Goal: Task Accomplishment & Management: Complete application form

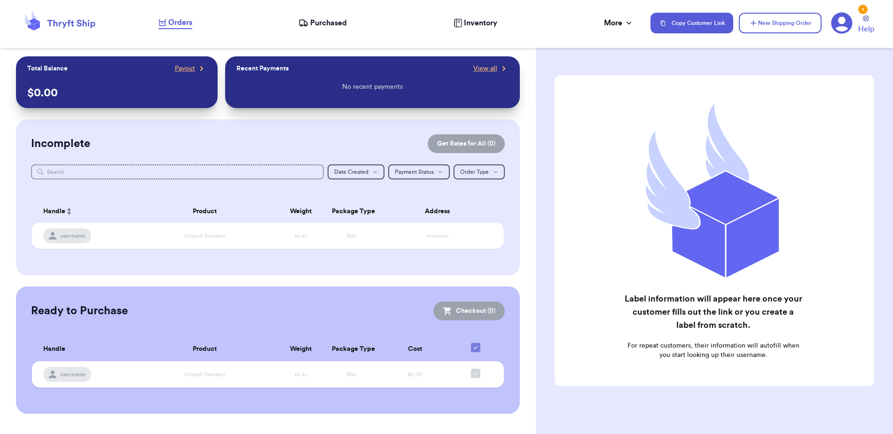
click at [843, 24] on icon at bounding box center [841, 23] width 21 height 21
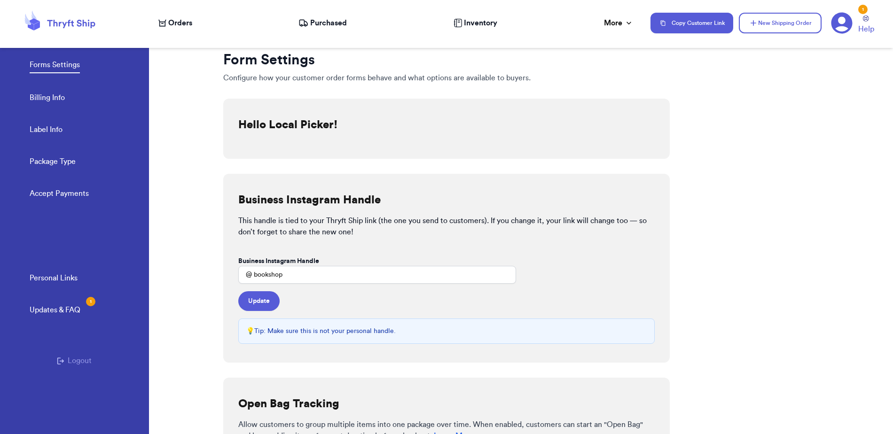
click at [55, 99] on link "Billing Info" at bounding box center [47, 98] width 35 height 13
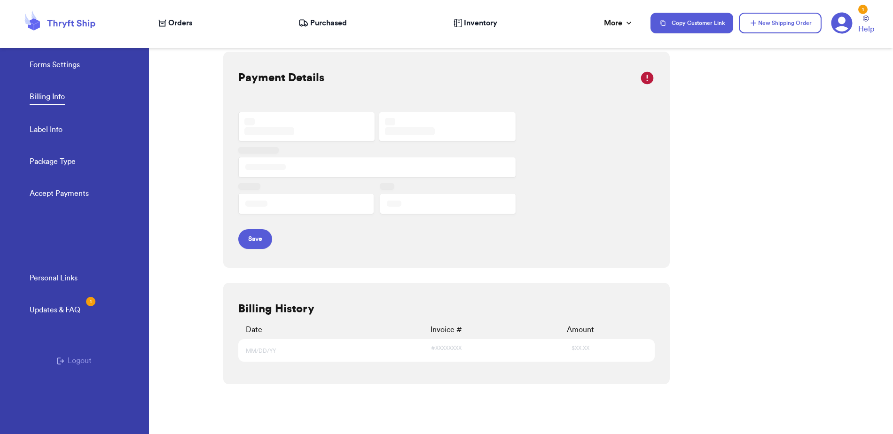
click at [68, 197] on link "Accept Payments" at bounding box center [59, 194] width 59 height 13
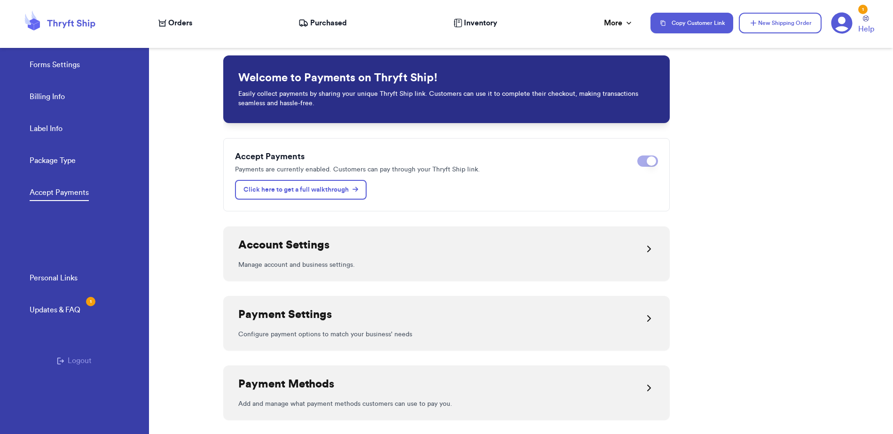
click at [426, 256] on div "Account Settings" at bounding box center [446, 249] width 416 height 23
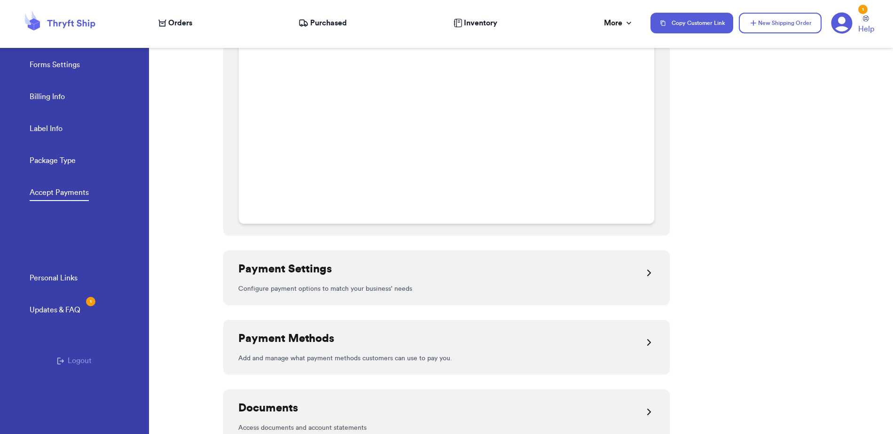
scroll to position [734, 0]
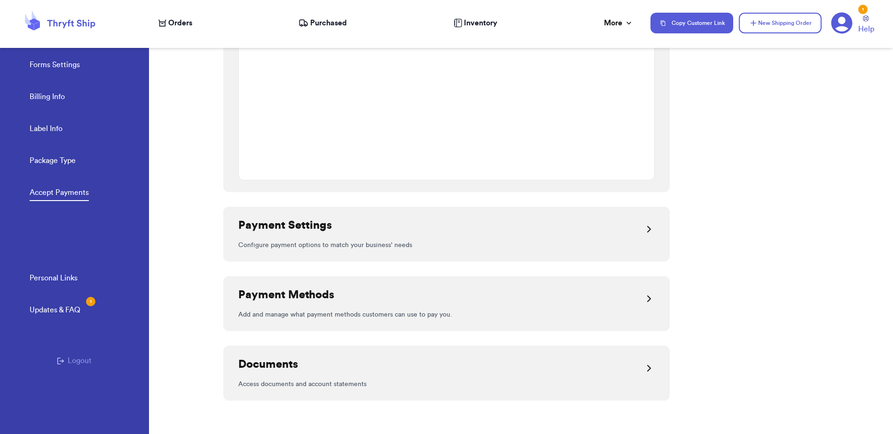
click at [503, 234] on div "Payment Settings" at bounding box center [446, 229] width 416 height 23
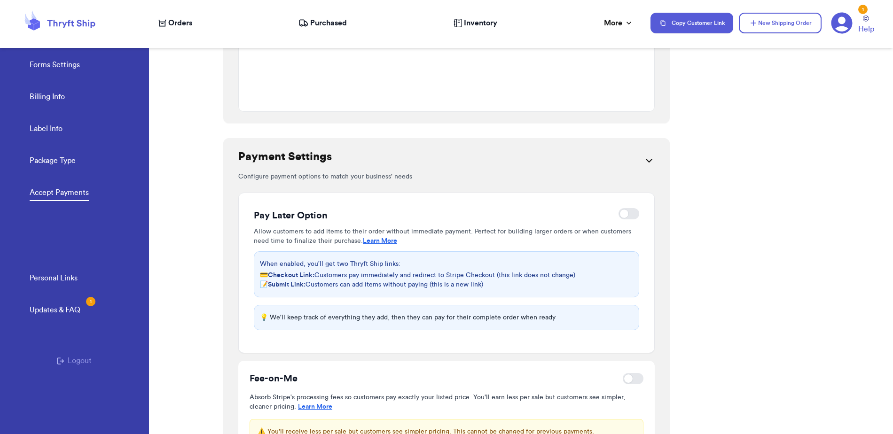
scroll to position [698, 0]
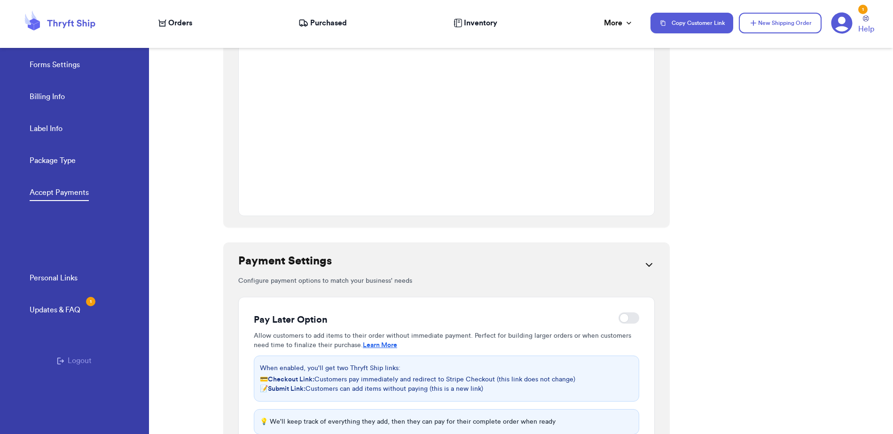
click at [63, 63] on link "Forms Settings" at bounding box center [55, 65] width 50 height 13
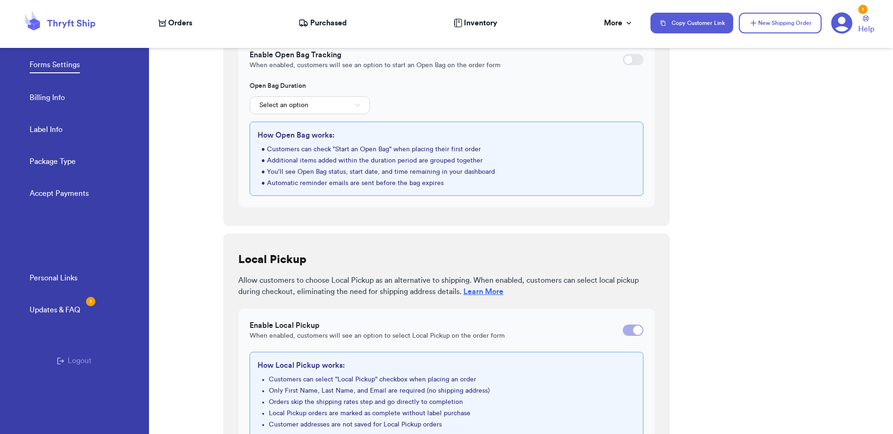
scroll to position [449, 0]
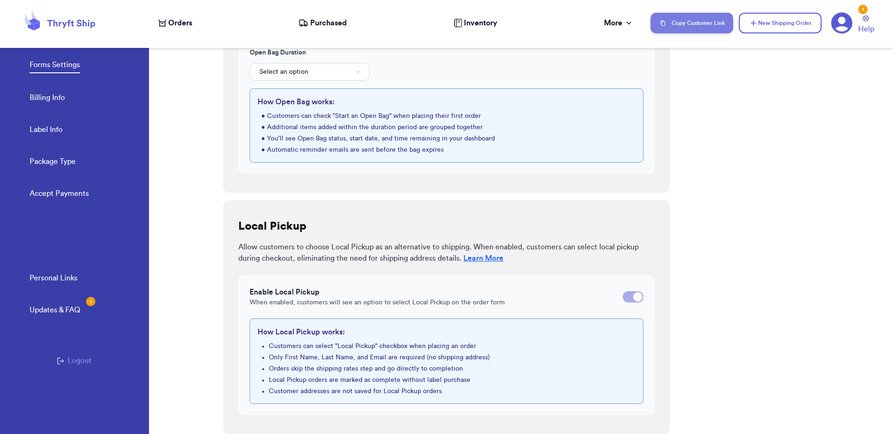
click at [709, 21] on button "Copy Customer Link" at bounding box center [691, 23] width 83 height 21
click at [167, 25] on div "Orders" at bounding box center [175, 22] width 34 height 11
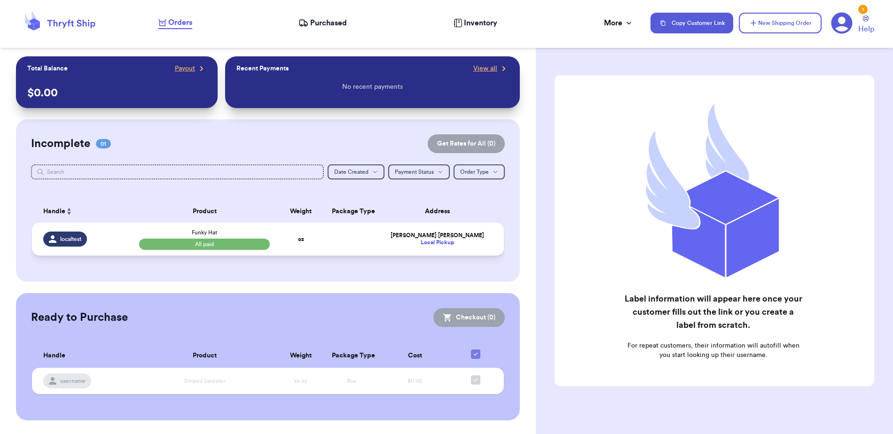
click at [382, 236] on div "[PERSON_NAME]" at bounding box center [437, 235] width 110 height 7
select select "paid"
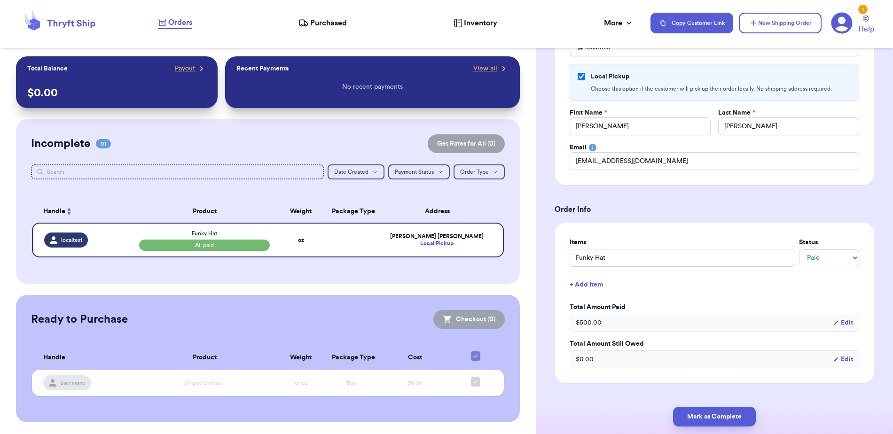
scroll to position [124, 0]
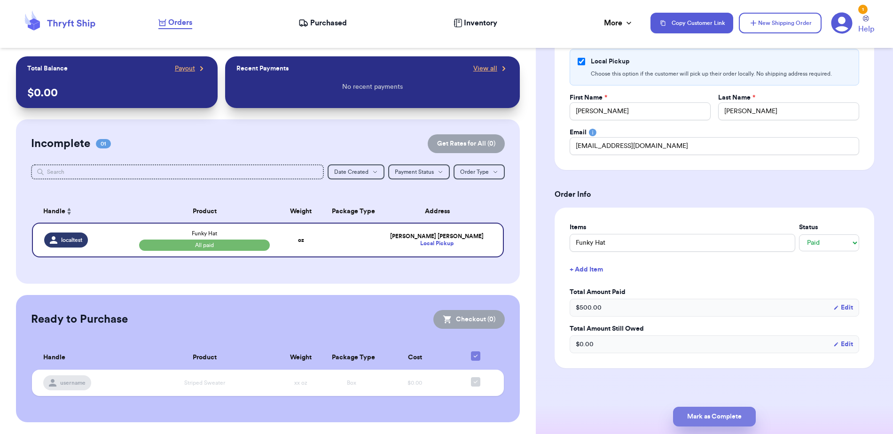
click at [731, 421] on button "Mark as Complete" at bounding box center [714, 417] width 83 height 20
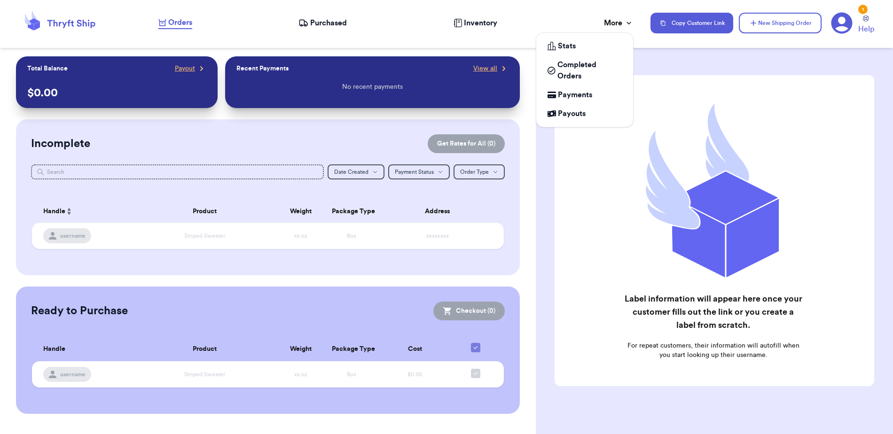
click at [616, 25] on div "More" at bounding box center [619, 22] width 30 height 11
click at [603, 66] on span "Completed Orders" at bounding box center [589, 70] width 64 height 23
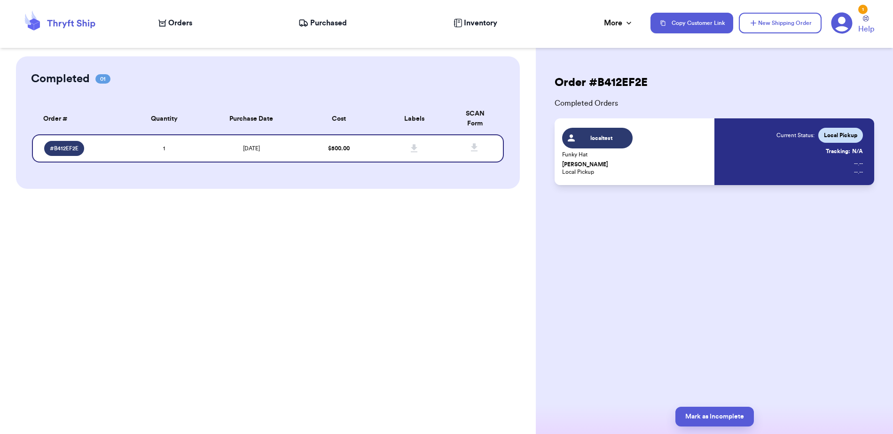
click at [338, 223] on div "Completed 01 Order # Qty Labels SCAN # B412EF2E 1 Order # Quantity Purchase Dat…" at bounding box center [268, 217] width 536 height 434
click at [179, 22] on span "Orders" at bounding box center [180, 22] width 24 height 11
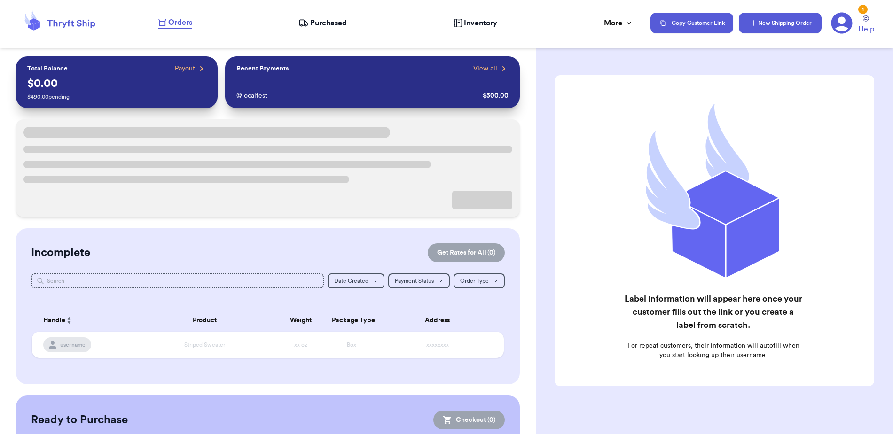
click at [770, 21] on button "New Shipping Order" at bounding box center [780, 23] width 83 height 21
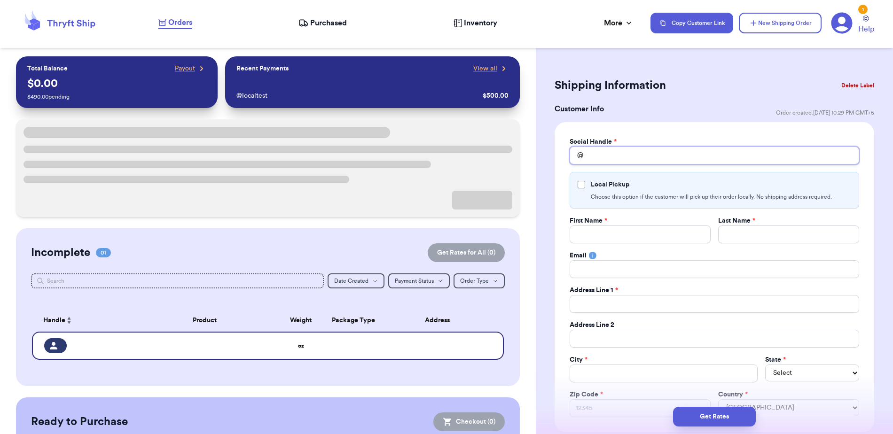
click at [670, 157] on input "Total Amount Paid" at bounding box center [713, 156] width 289 height 18
type input "l"
type input "lo"
type input "loc"
type input "loca"
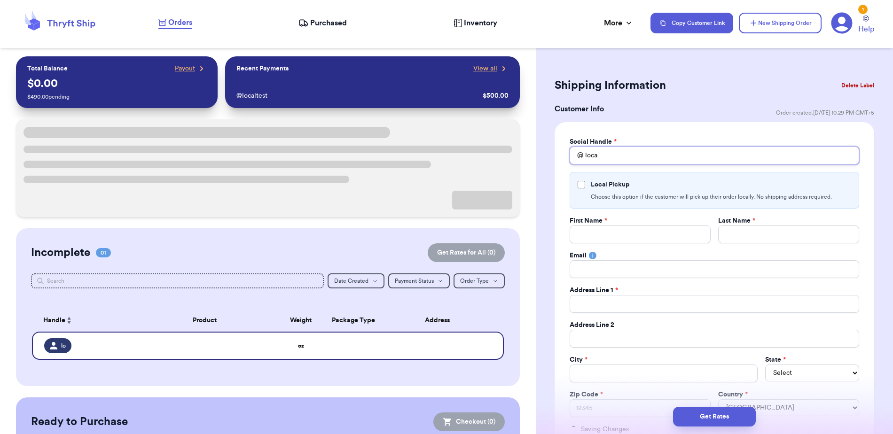
type input "local"
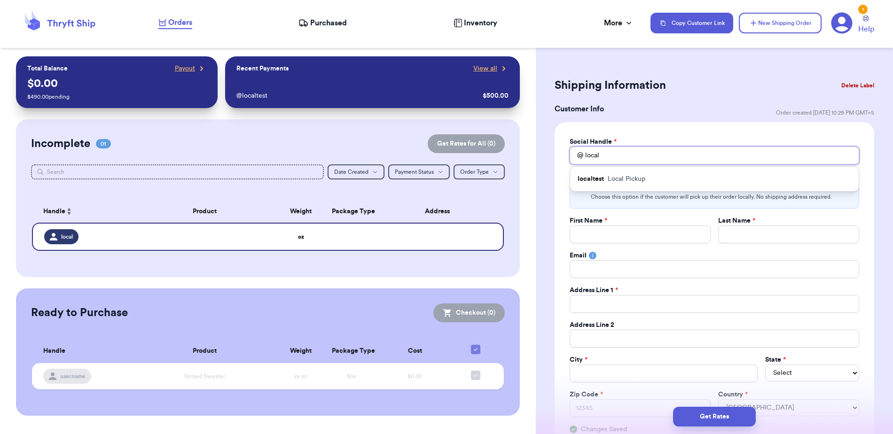
type input "localt"
type input "localte"
type input "localtes"
type input "localtest"
type input "localtest1"
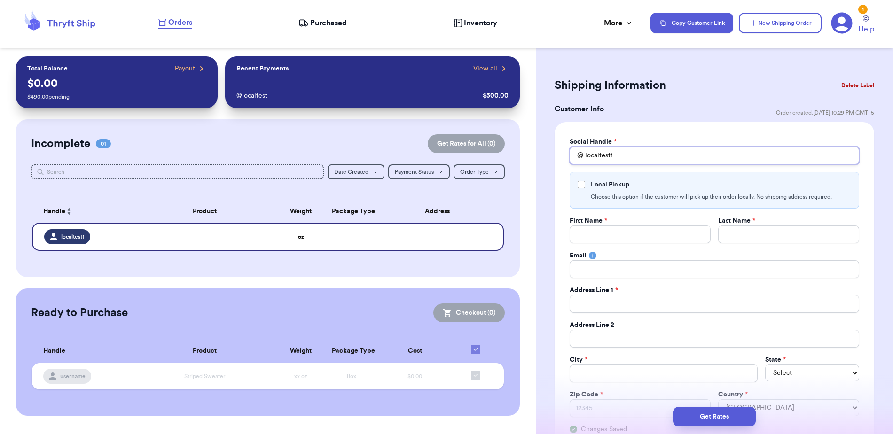
type input "localtest1"
click at [581, 184] on input "Local Pickup" at bounding box center [581, 185] width 8 height 8
checkbox input "true"
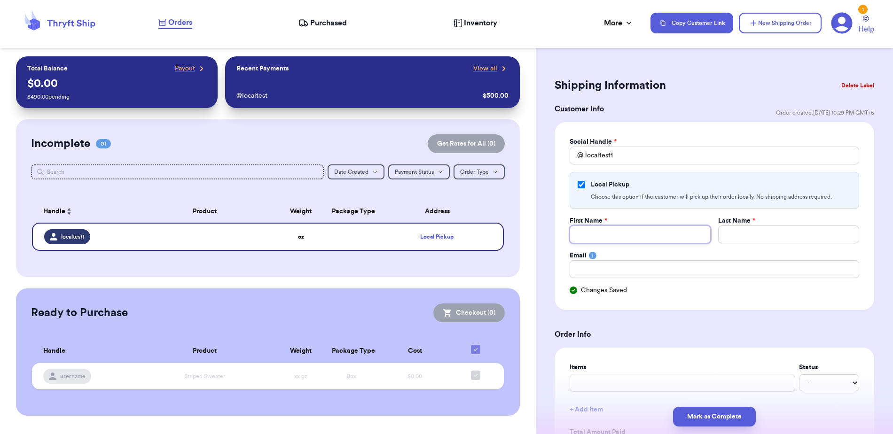
click at [613, 236] on input "Total Amount Paid" at bounding box center [639, 235] width 141 height 18
type input "[PERSON_NAME]"
click at [601, 272] on input "Total Amount Paid" at bounding box center [713, 269] width 289 height 18
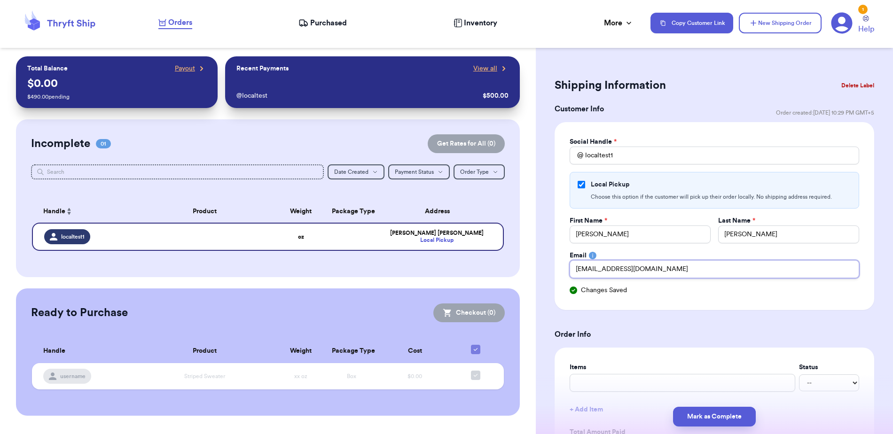
click at [594, 270] on input "[EMAIL_ADDRESS][DOMAIN_NAME]" at bounding box center [713, 269] width 289 height 18
type input "[EMAIL_ADDRESS][DOMAIN_NAME]"
click at [675, 304] on div "Social Handle * @ localtest1 Local Pickup Choose this option if the customer wi…" at bounding box center [713, 216] width 319 height 188
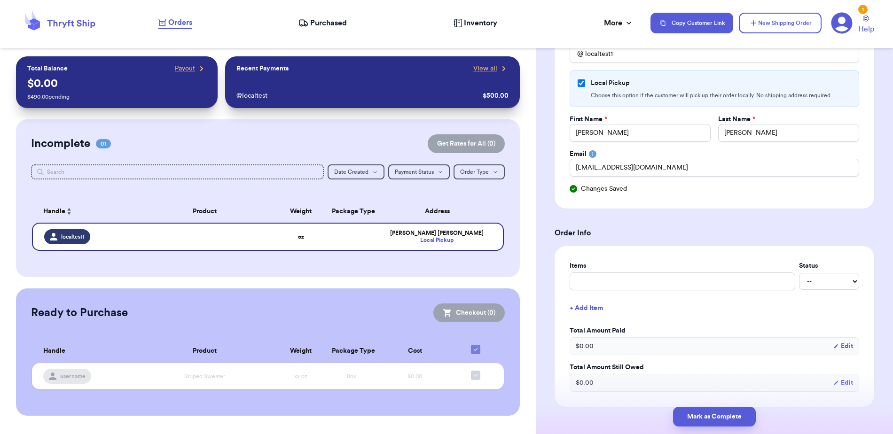
scroll to position [109, 0]
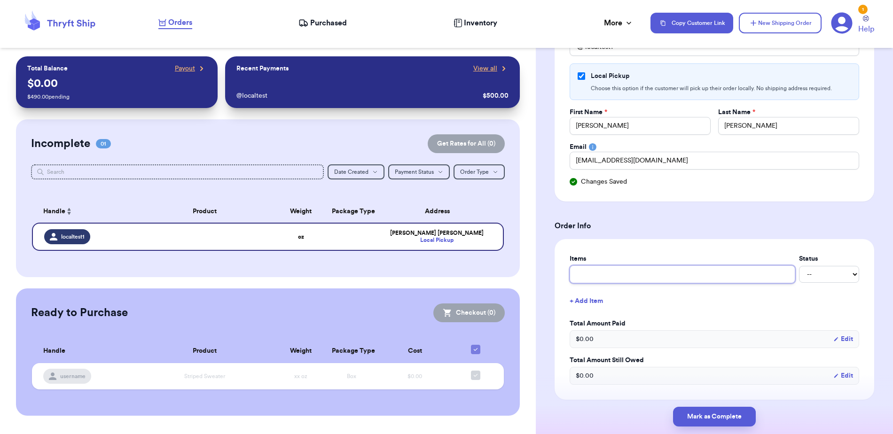
click at [679, 276] on input "text" at bounding box center [682, 274] width 226 height 18
type input "Customer 2 WOOpen"
click at [835, 280] on select "-- Paid Owes" at bounding box center [829, 274] width 60 height 17
select select "paid"
click at [799, 266] on select "-- Paid Owes" at bounding box center [829, 274] width 60 height 17
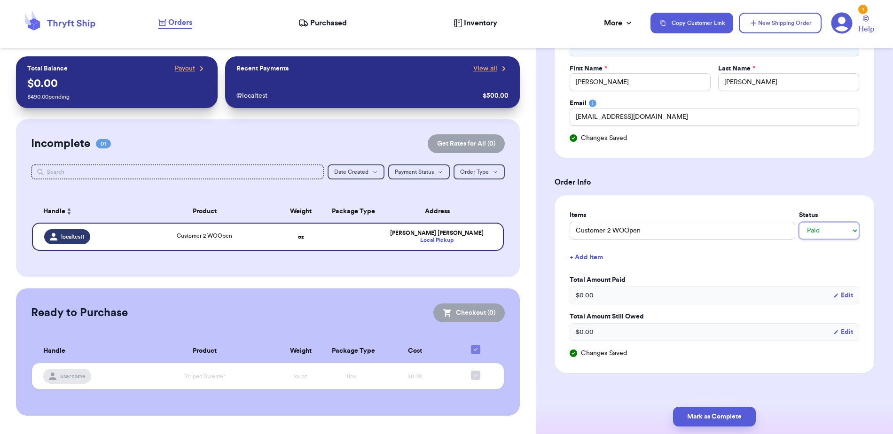
scroll to position [154, 0]
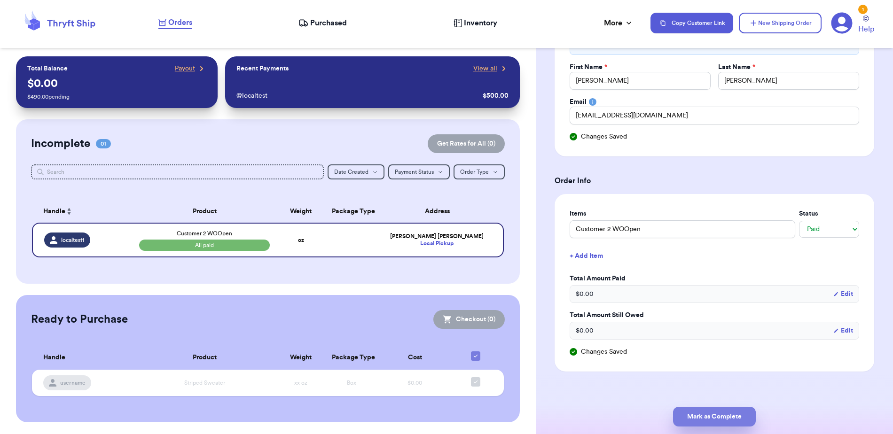
click at [706, 417] on button "Mark as Complete" at bounding box center [714, 417] width 83 height 20
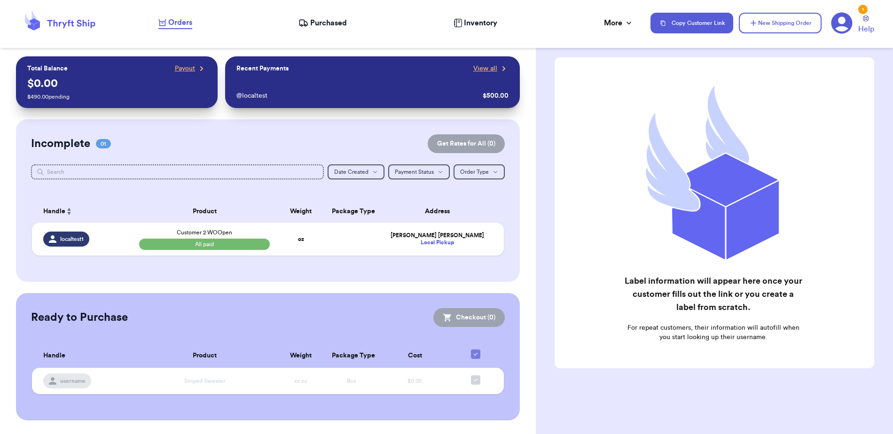
scroll to position [0, 0]
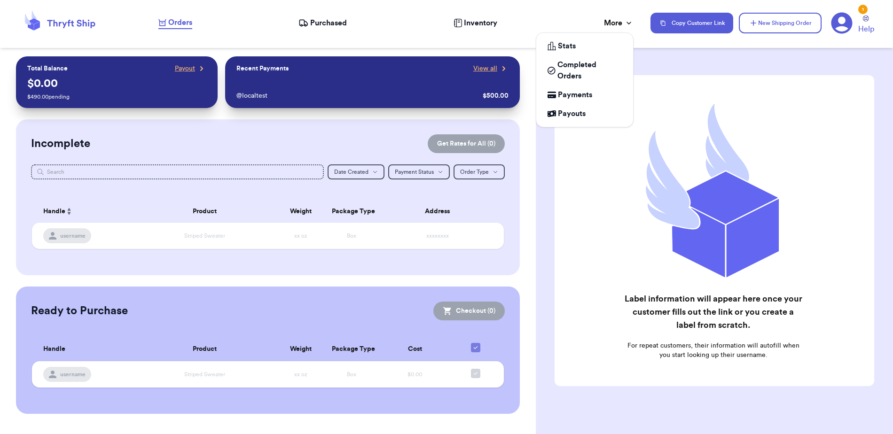
click at [609, 23] on div "More" at bounding box center [619, 22] width 30 height 11
click at [594, 63] on span "Completed Orders" at bounding box center [589, 70] width 64 height 23
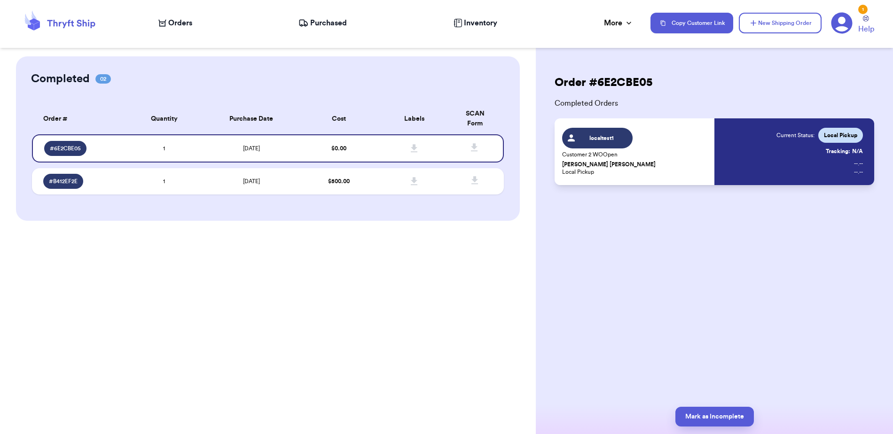
click at [186, 27] on span "Orders" at bounding box center [180, 22] width 24 height 11
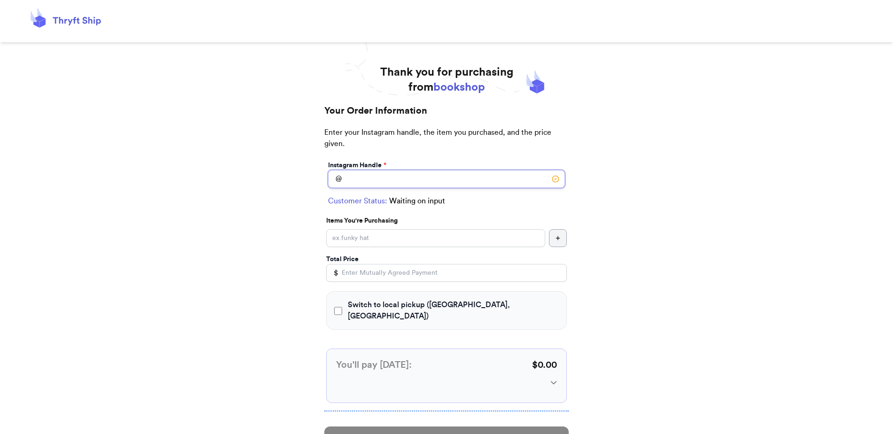
click at [484, 172] on input "Switch to local pickup ([GEOGRAPHIC_DATA], [GEOGRAPHIC_DATA])" at bounding box center [446, 179] width 237 height 18
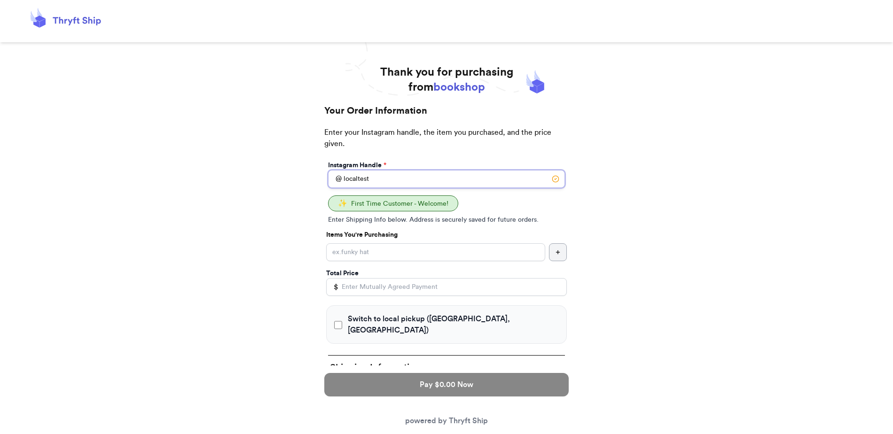
type input "localtest"
click at [445, 247] on input "Switch to local pickup ([GEOGRAPHIC_DATA], [GEOGRAPHIC_DATA])" at bounding box center [435, 252] width 219 height 18
type input "Funky Hat"
click at [359, 290] on input "Total Price" at bounding box center [446, 287] width 241 height 18
type input "500"
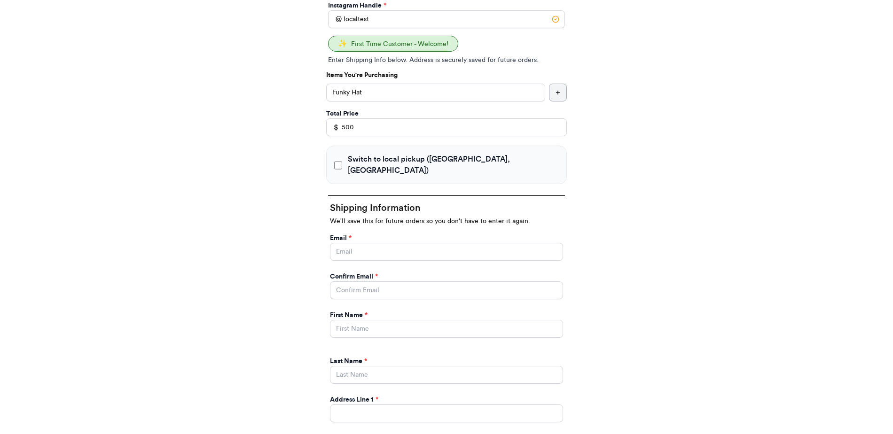
scroll to position [171, 0]
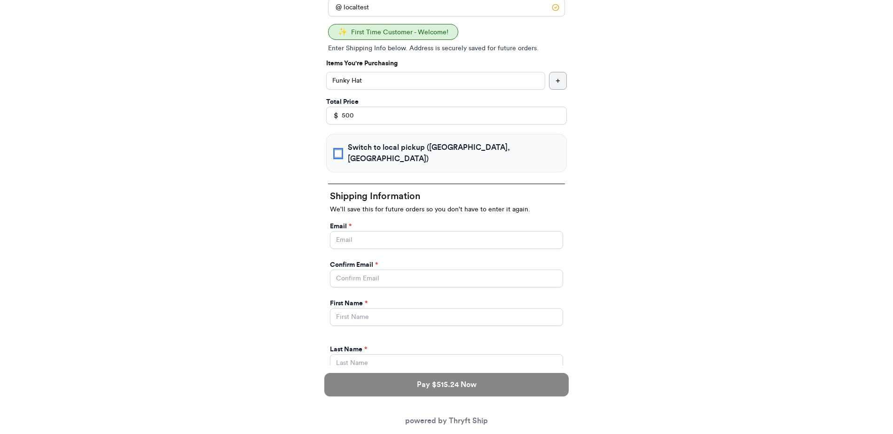
click at [341, 149] on input "Switch to local pickup (SEATTLE, WA)" at bounding box center [338, 153] width 8 height 9
checkbox input "true"
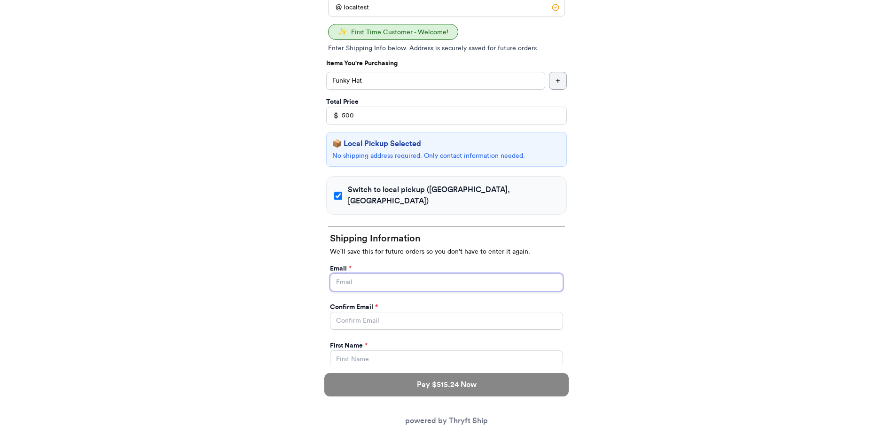
click at [419, 274] on input "Switch to local pickup (SEATTLE, WA)" at bounding box center [446, 282] width 233 height 18
type input "[EMAIL_ADDRESS][DOMAIN_NAME]"
type input "Ross"
type input "[PERSON_NAME]"
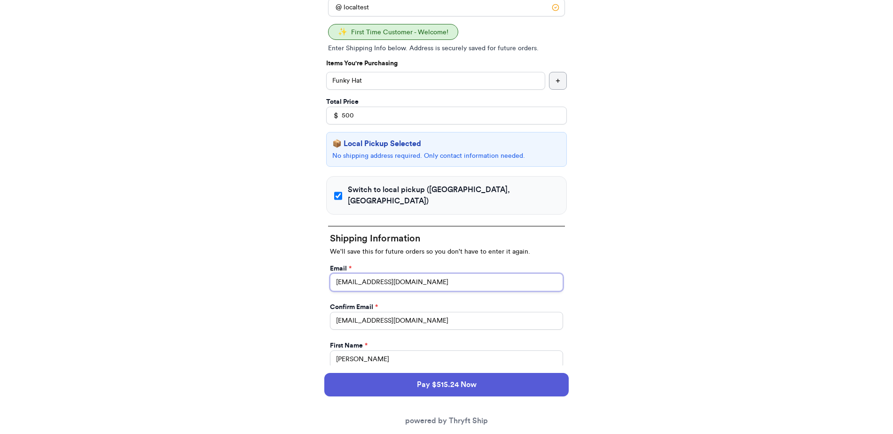
click at [354, 273] on input "[EMAIL_ADDRESS][DOMAIN_NAME]" at bounding box center [446, 282] width 233 height 18
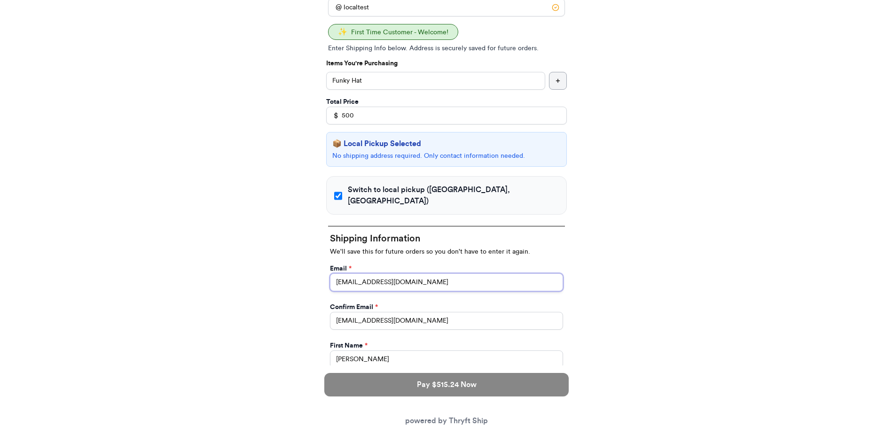
type input "[EMAIL_ADDRESS][DOMAIN_NAME]"
click at [355, 312] on input "[EMAIL_ADDRESS][DOMAIN_NAME]" at bounding box center [446, 321] width 233 height 18
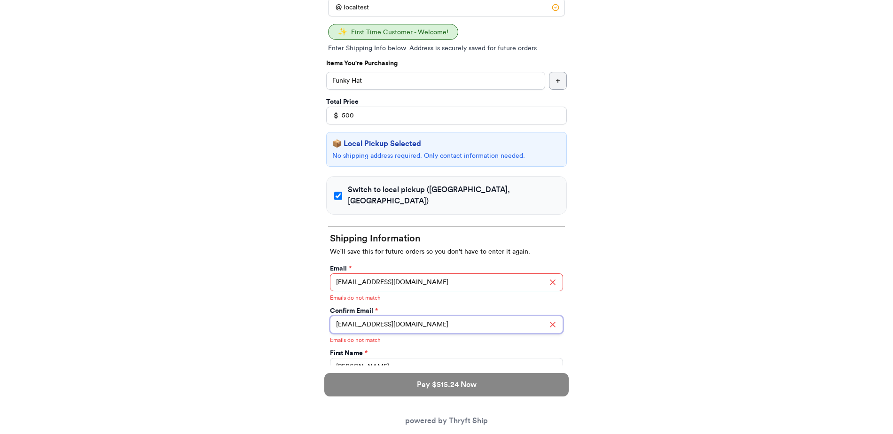
click at [354, 316] on input "[EMAIL_ADDRESS][DOMAIN_NAME]" at bounding box center [446, 325] width 233 height 18
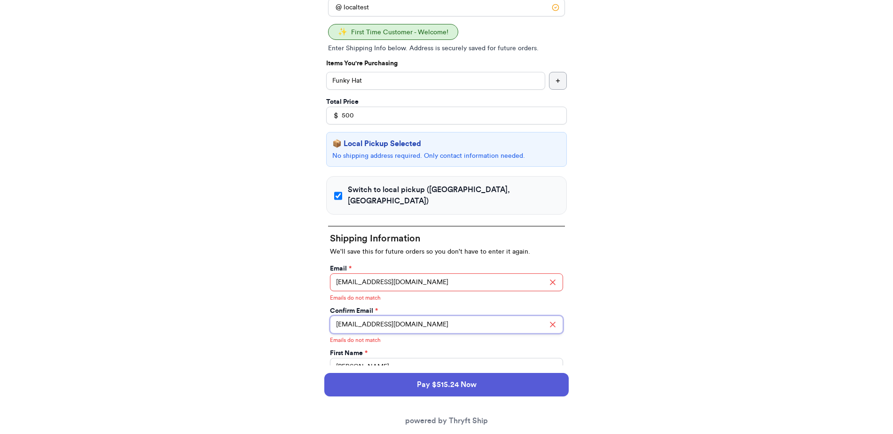
type input "[EMAIL_ADDRESS][DOMAIN_NAME]"
click at [287, 312] on div "Thank you for purchasing from bookshop Your Order Information Enter your Instag…" at bounding box center [446, 279] width 893 height 773
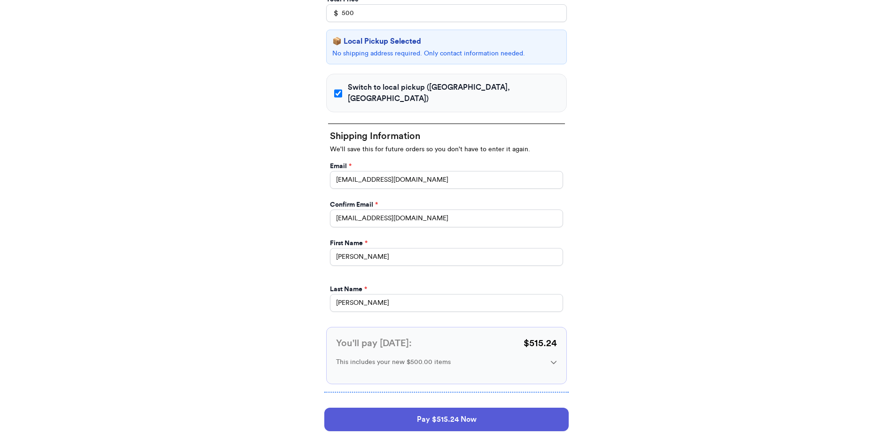
scroll to position [316, 0]
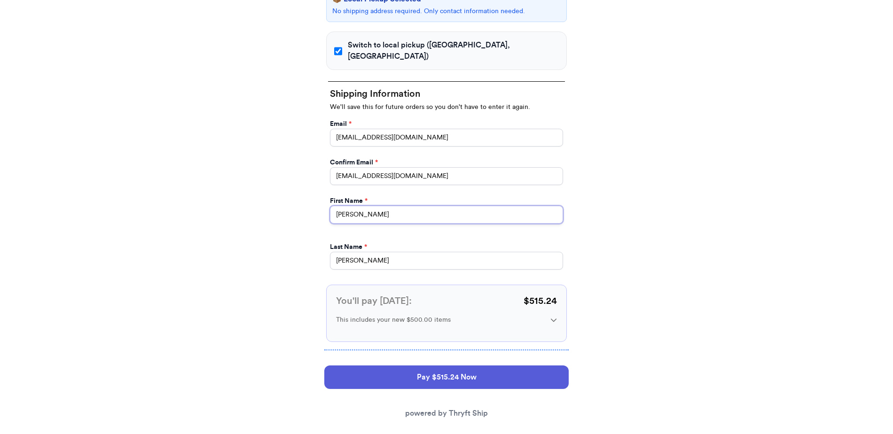
click at [406, 206] on input "Ross" at bounding box center [446, 215] width 233 height 18
type input "[PERSON_NAME]"
click at [458, 381] on div "Pay $515.24 Now powered by Thryft Ship" at bounding box center [446, 392] width 244 height 69
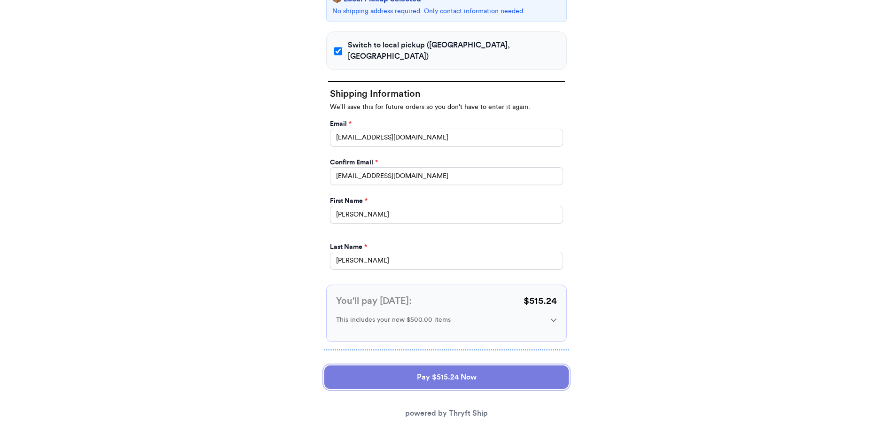
click at [462, 366] on button "Pay $515.24 Now" at bounding box center [446, 377] width 244 height 23
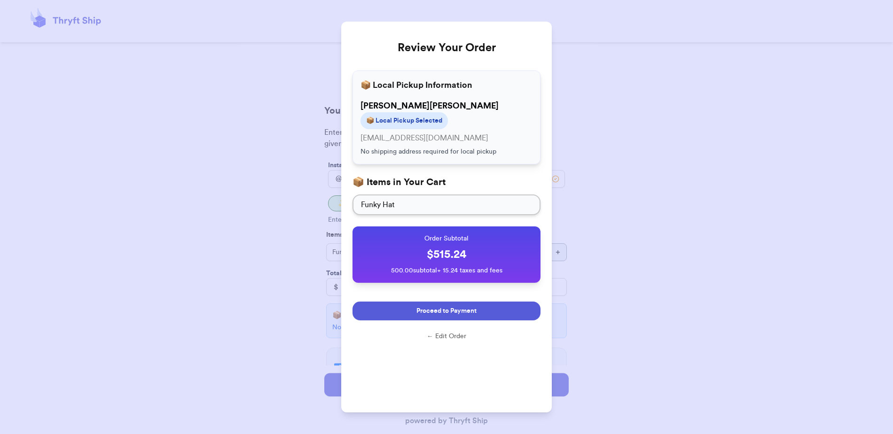
click at [465, 318] on button "Proceed to Payment" at bounding box center [446, 311] width 188 height 19
